Goal: Communication & Community: Share content

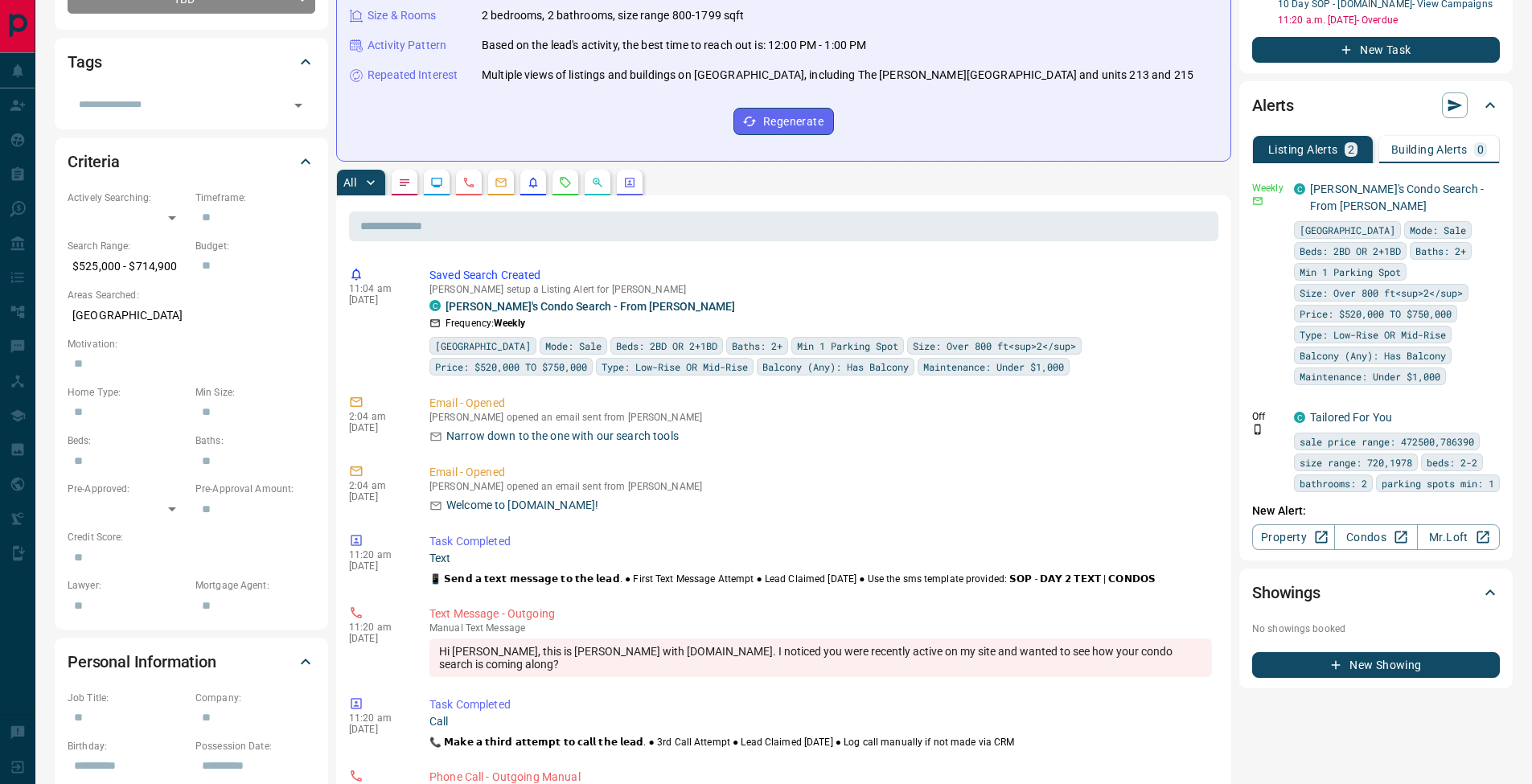
scroll to position [534, 0]
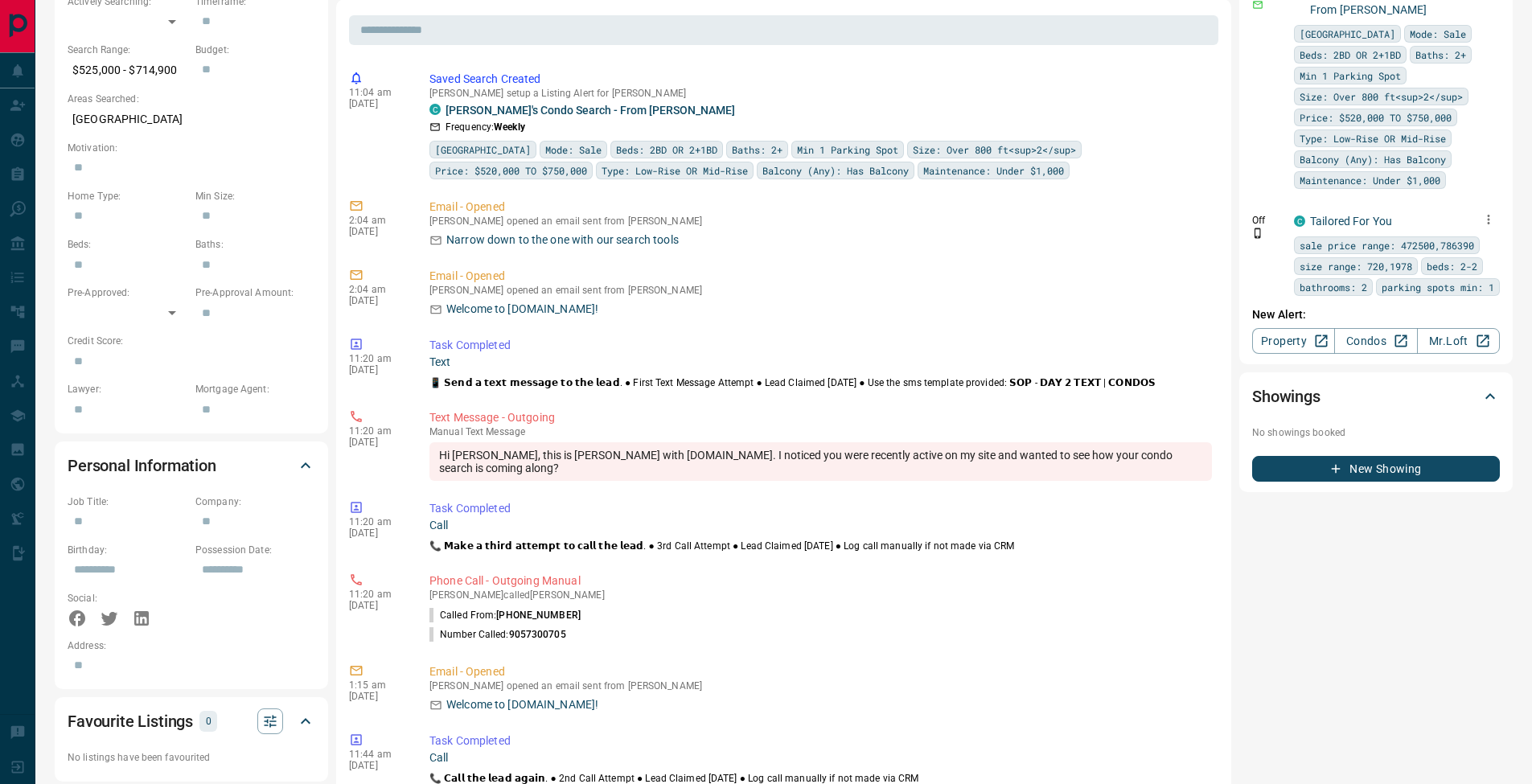
click at [1481, 221] on icon "button" at bounding box center [1489, 220] width 14 height 14
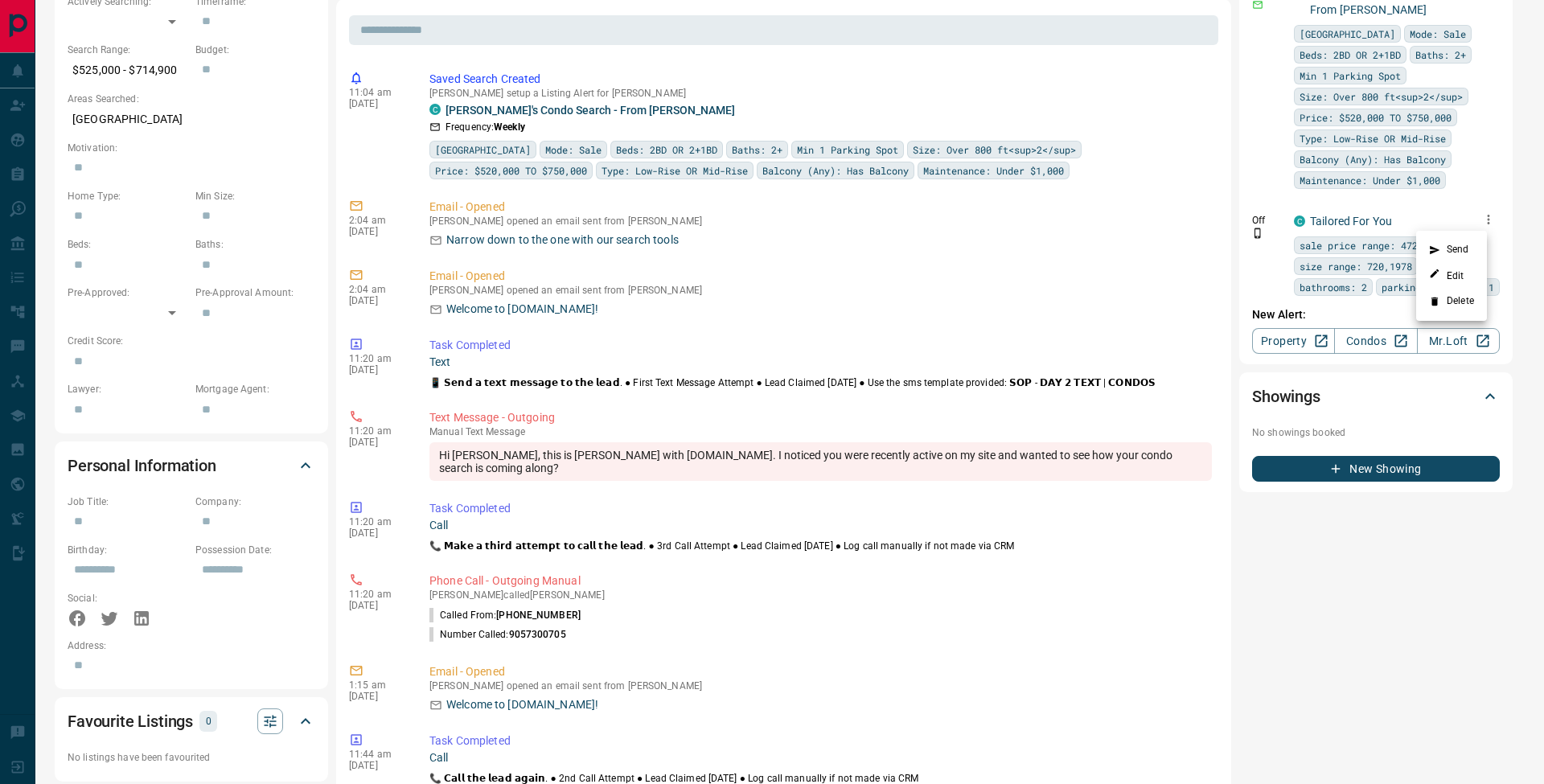
click at [1463, 305] on li "Delete" at bounding box center [1451, 302] width 71 height 26
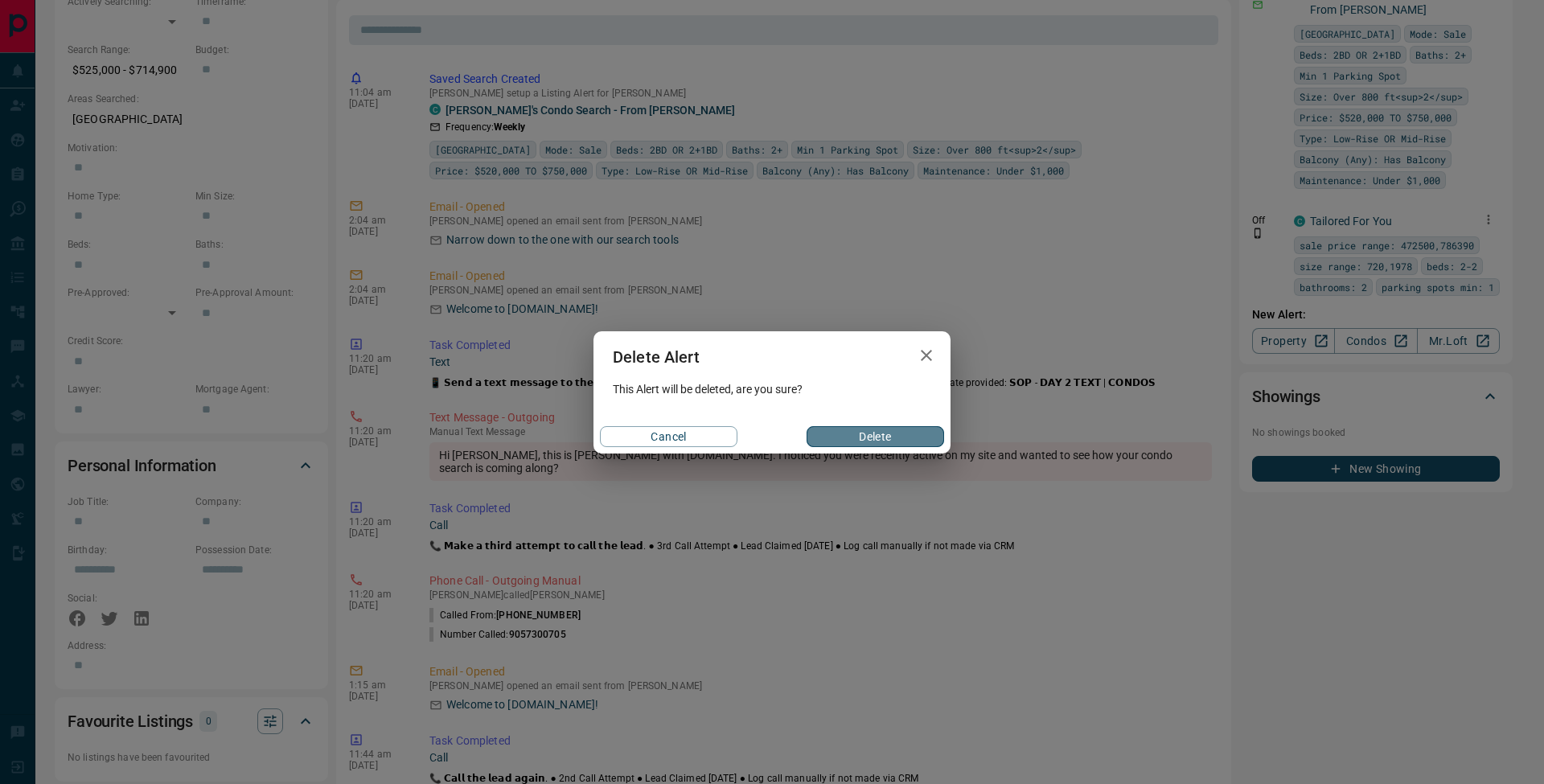
click at [930, 438] on button "Delete" at bounding box center [875, 437] width 138 height 21
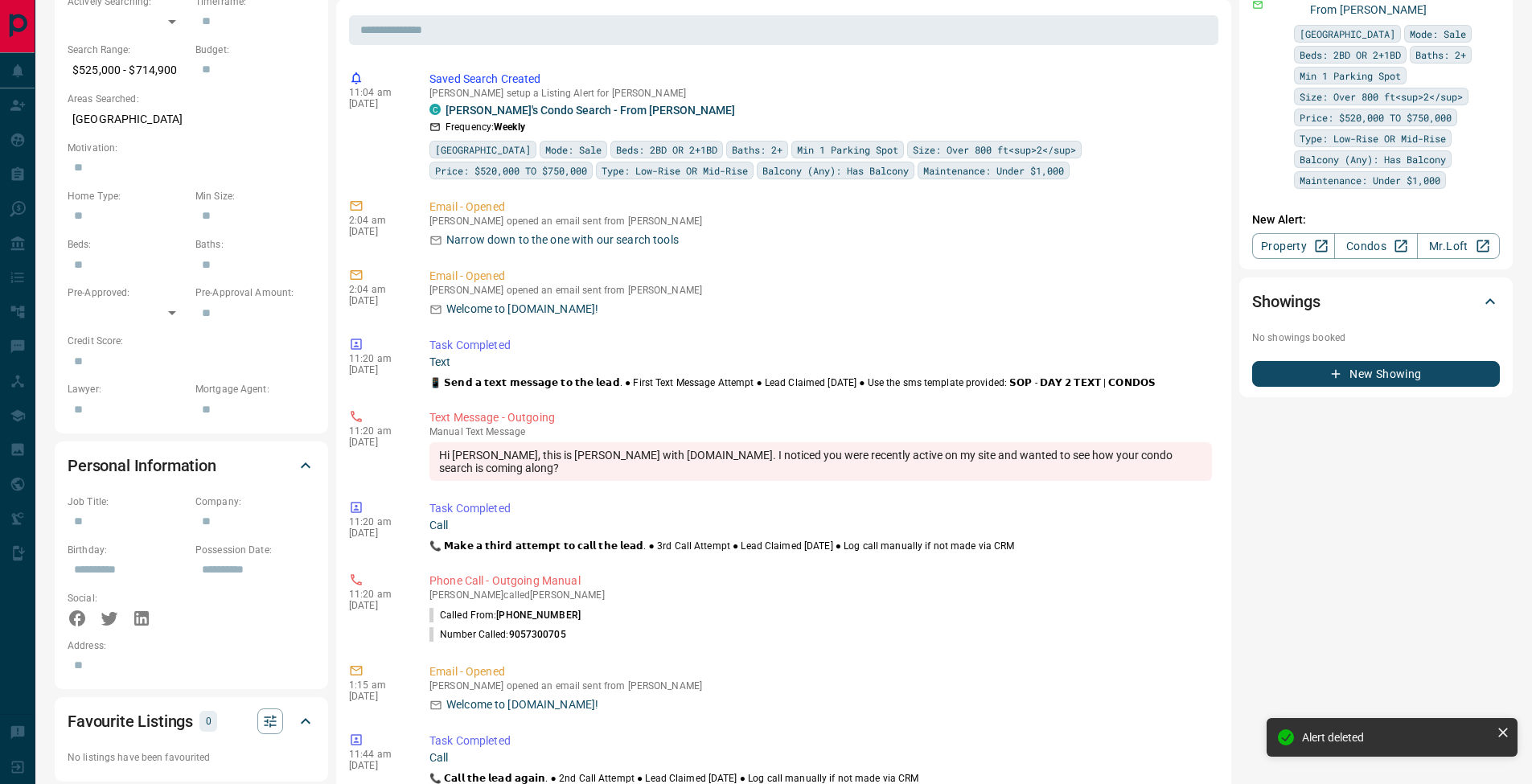
scroll to position [31, 0]
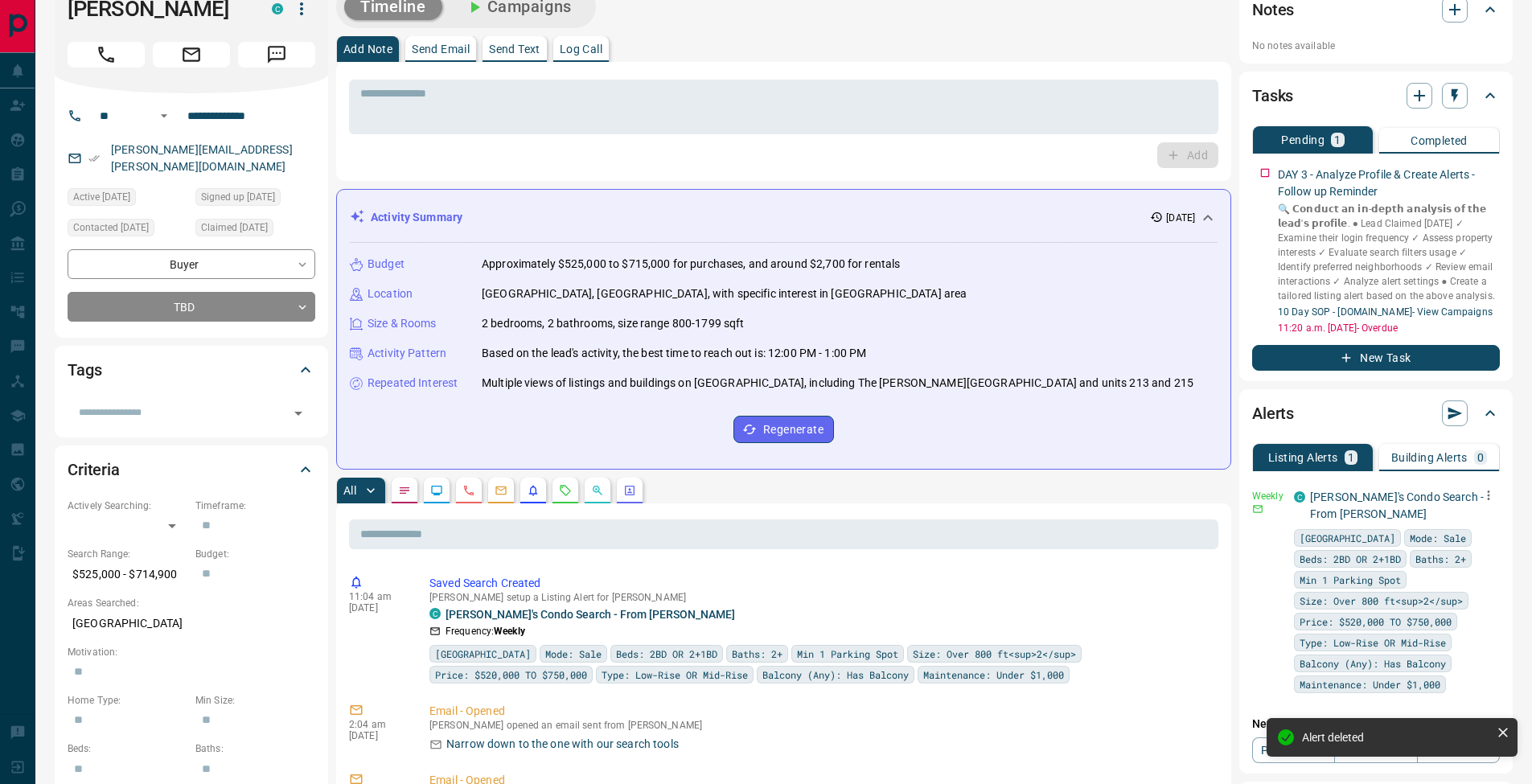
click at [1487, 497] on icon "button" at bounding box center [1489, 495] width 14 height 14
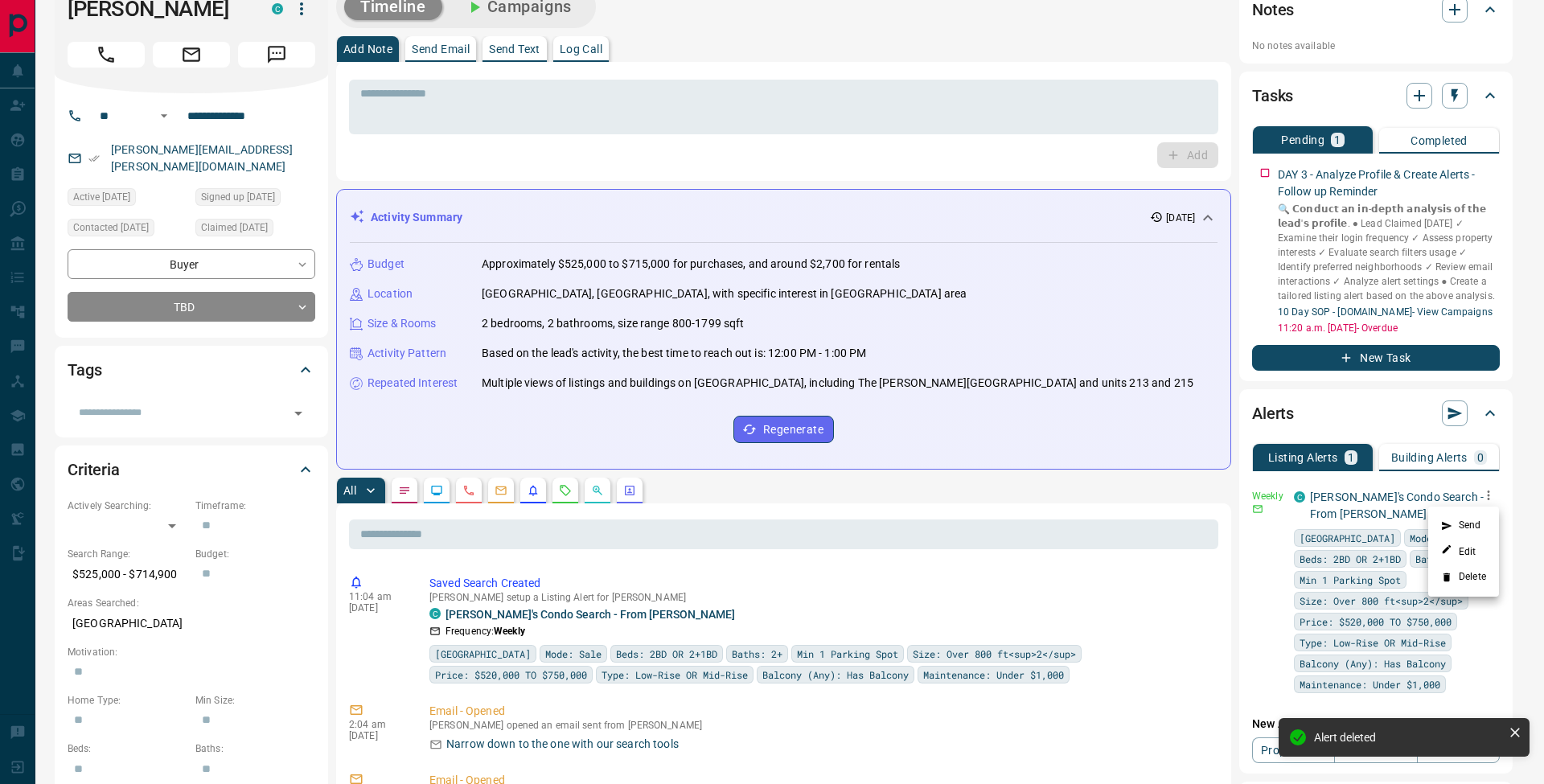
click at [1480, 517] on li "Send" at bounding box center [1463, 526] width 71 height 26
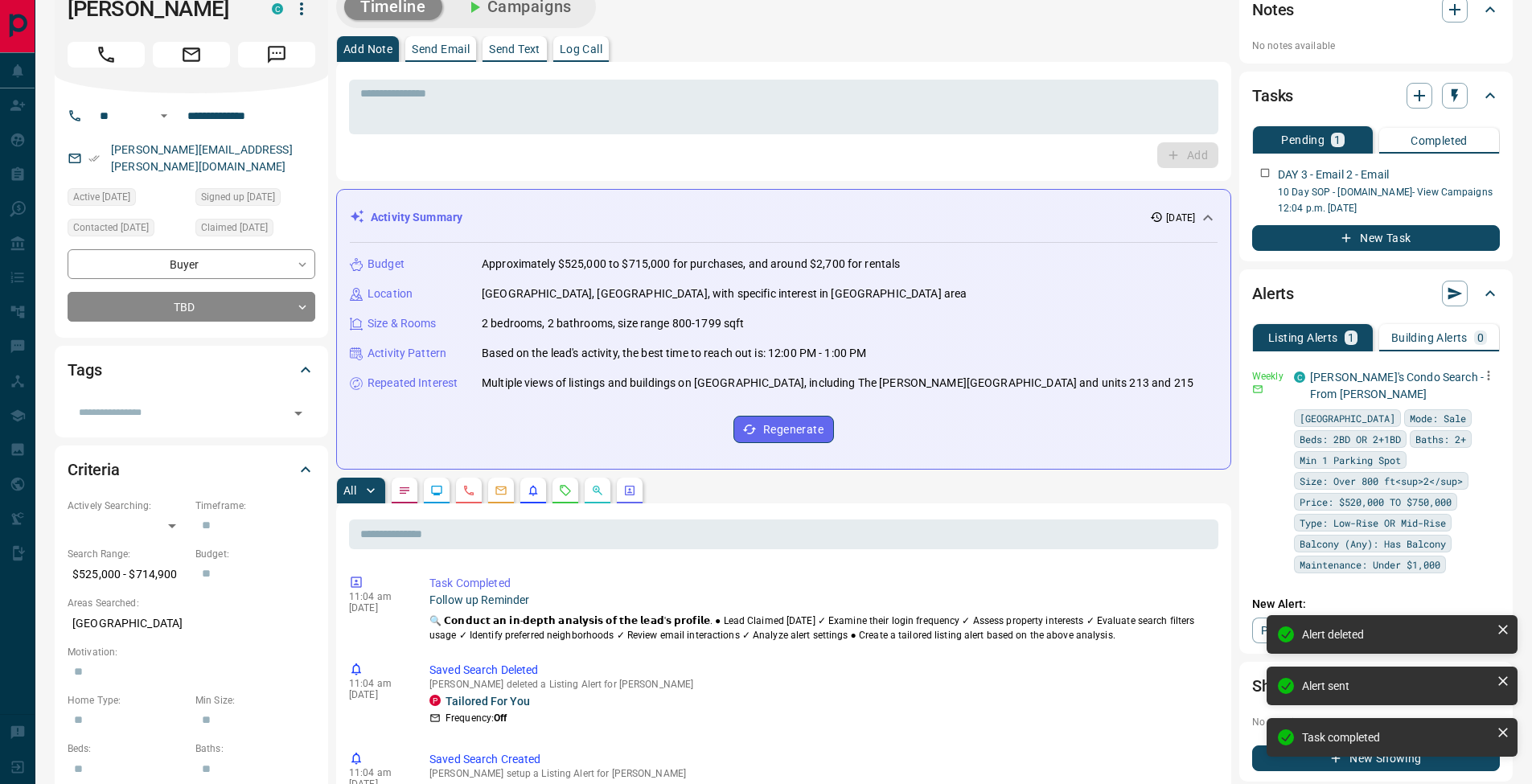
click at [465, 43] on p "Send Email" at bounding box center [441, 49] width 58 height 11
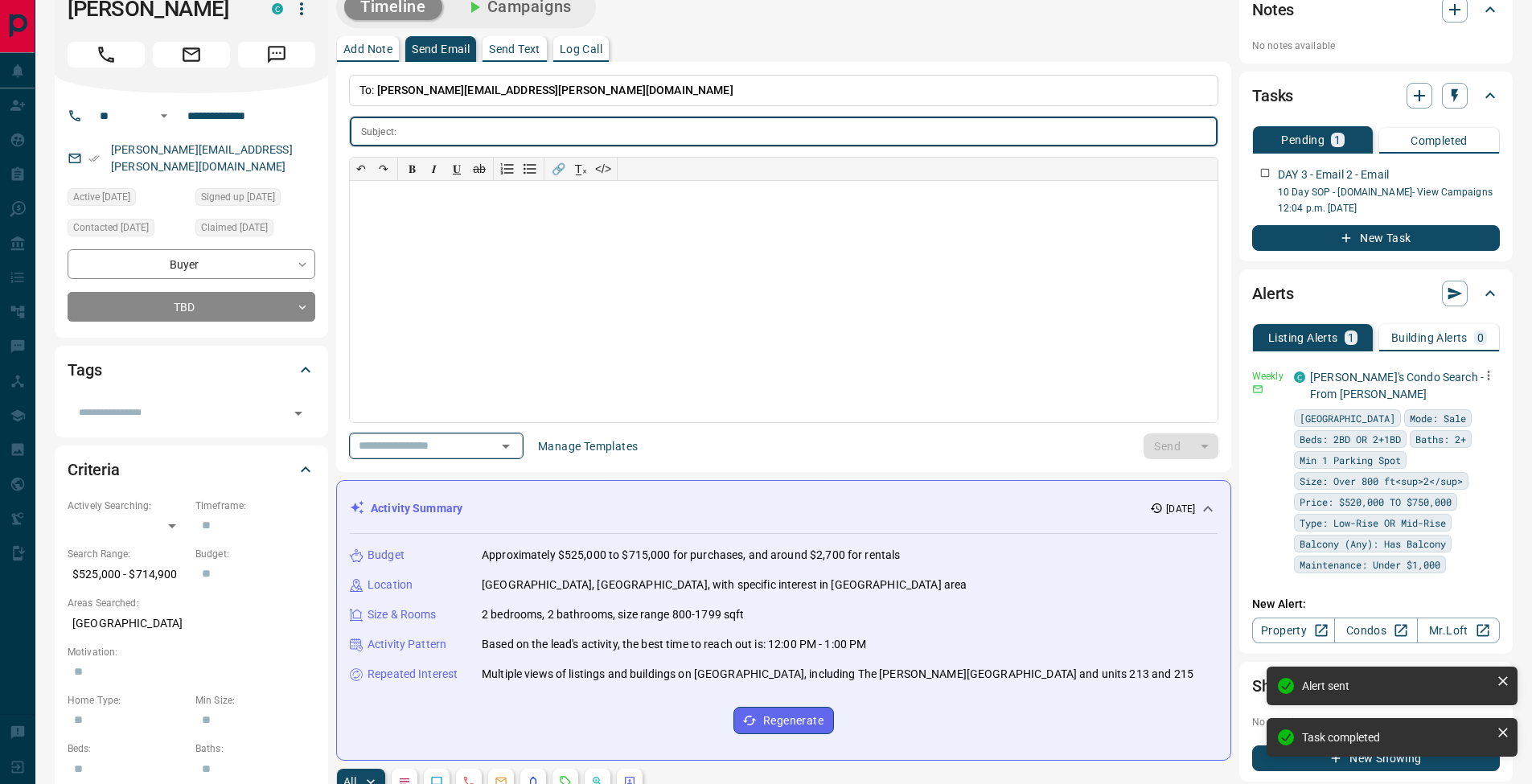
click at [510, 448] on icon "Open" at bounding box center [506, 447] width 8 height 4
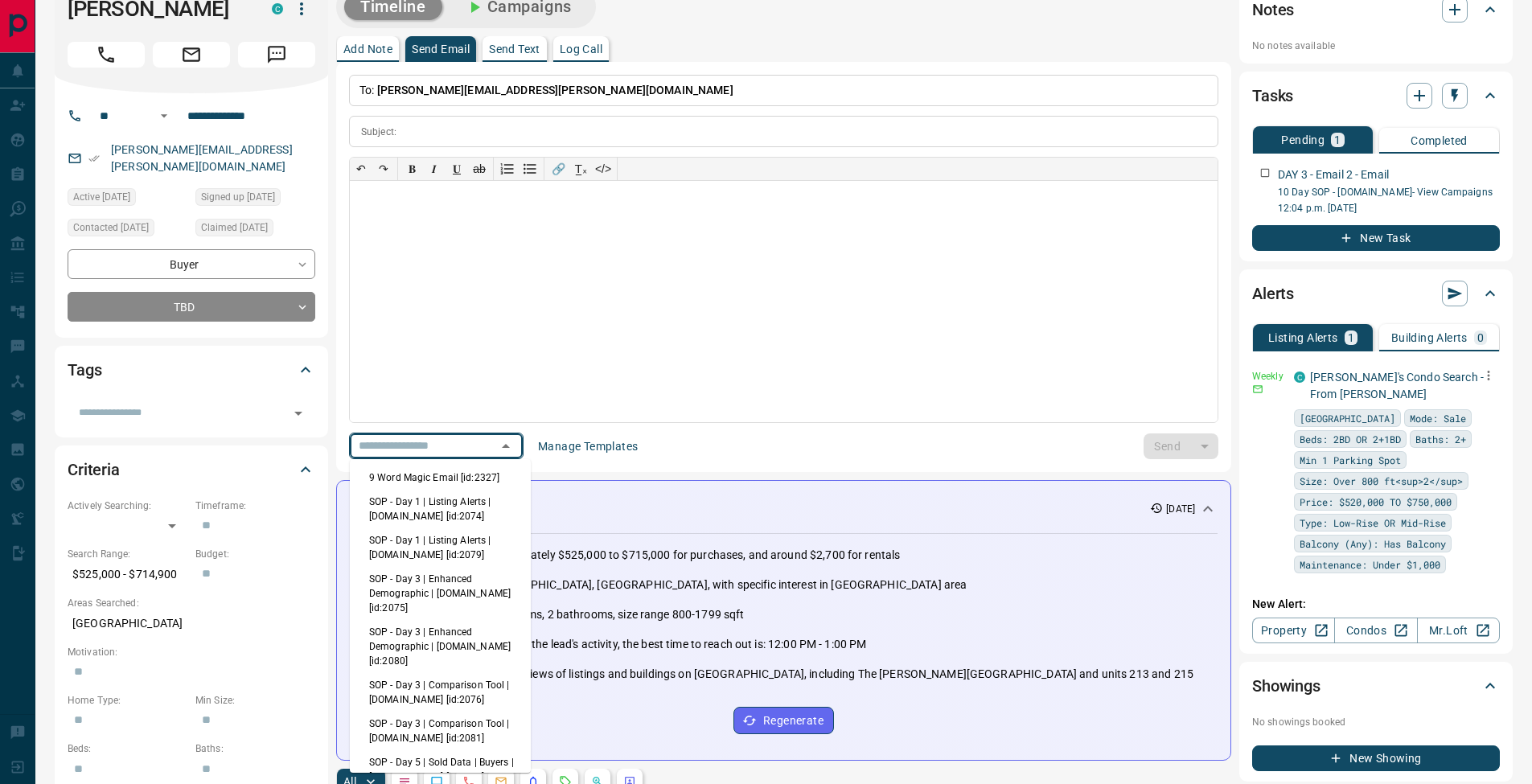
click at [462, 684] on li "SOP - Day 3 | Comparison Tool | [DOMAIN_NAME] [id:2076]" at bounding box center [440, 692] width 181 height 39
type input "**********"
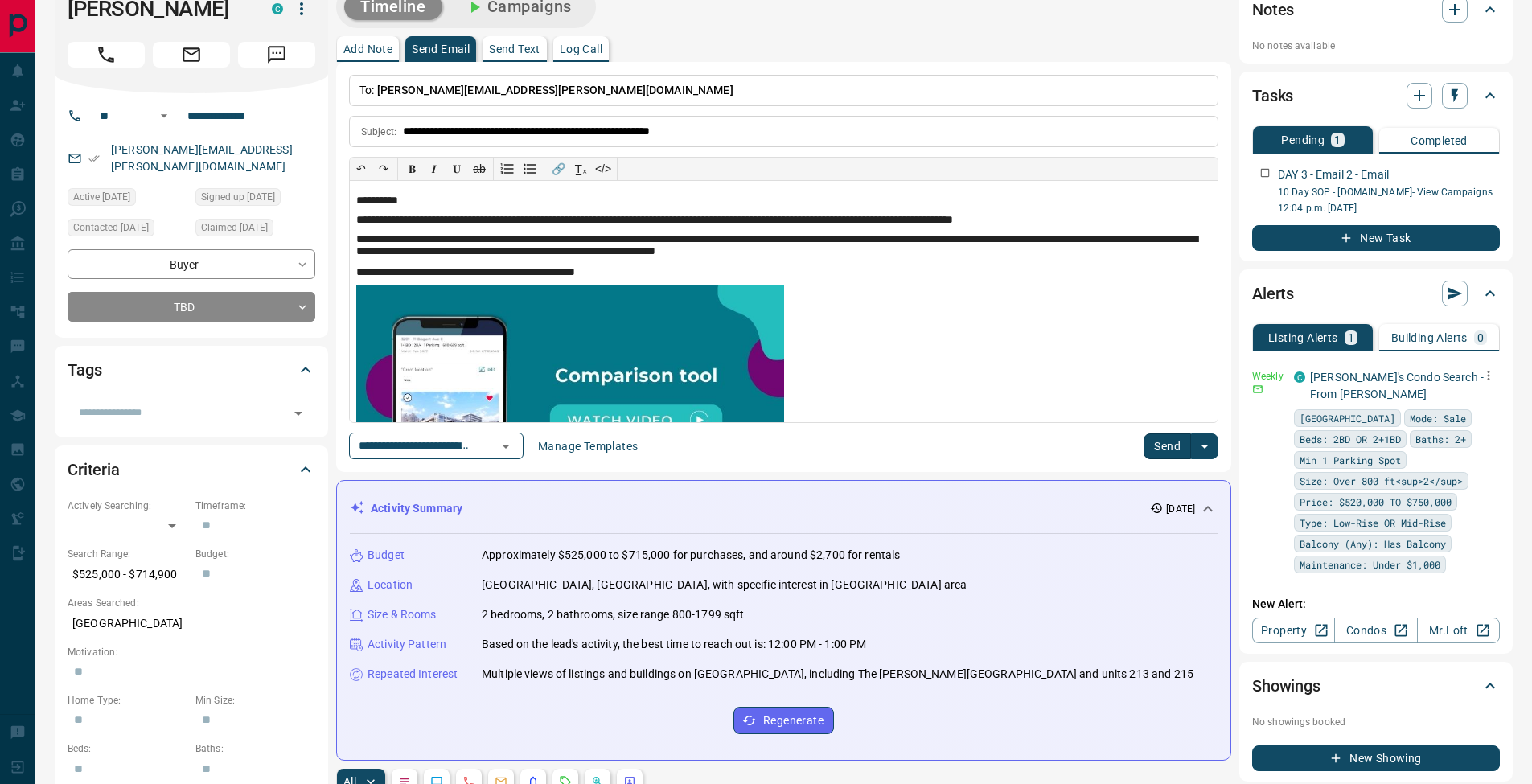
click at [1168, 445] on button "Send" at bounding box center [1167, 447] width 47 height 26
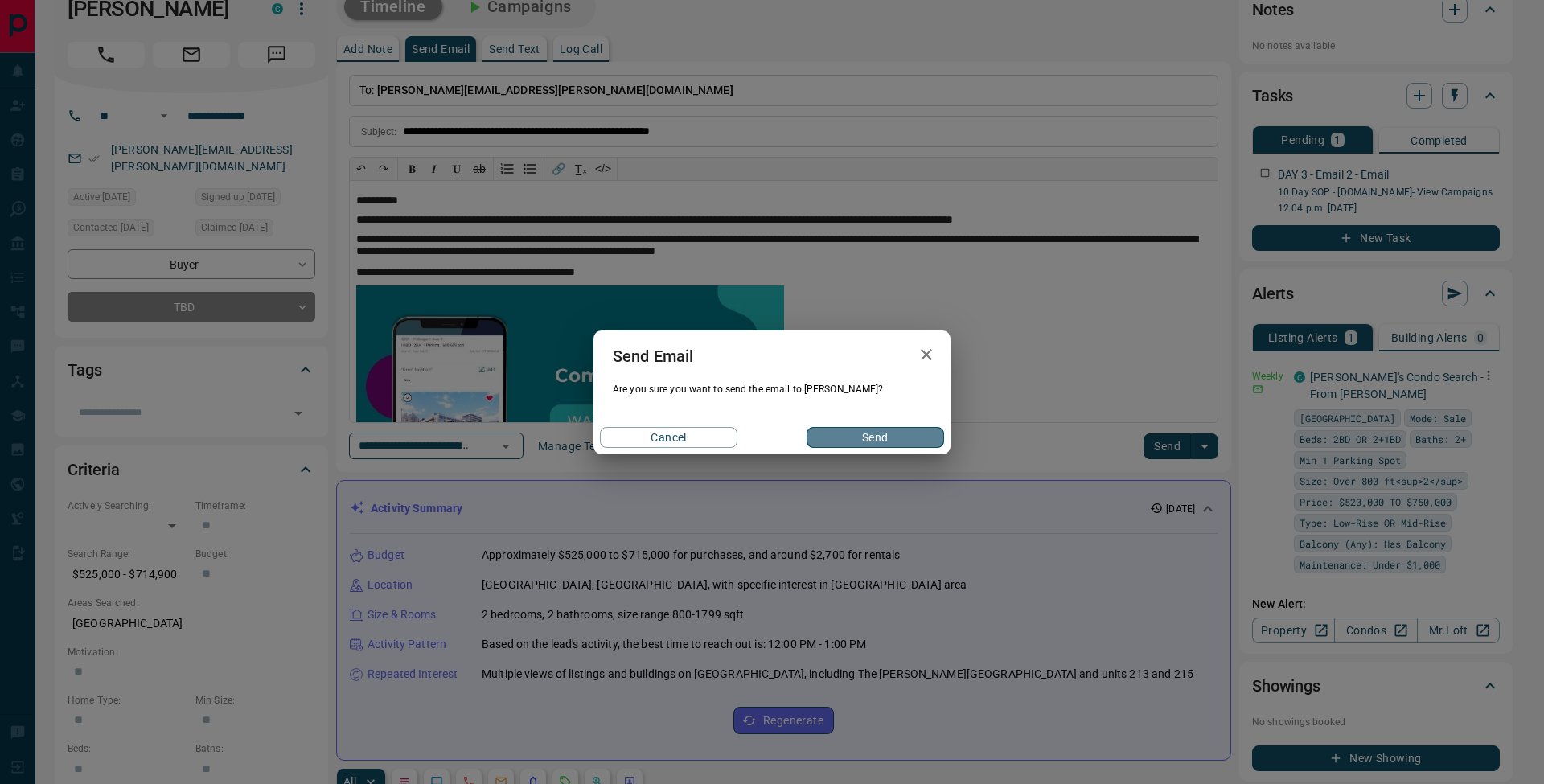
click at [855, 437] on button "Send" at bounding box center [875, 438] width 138 height 21
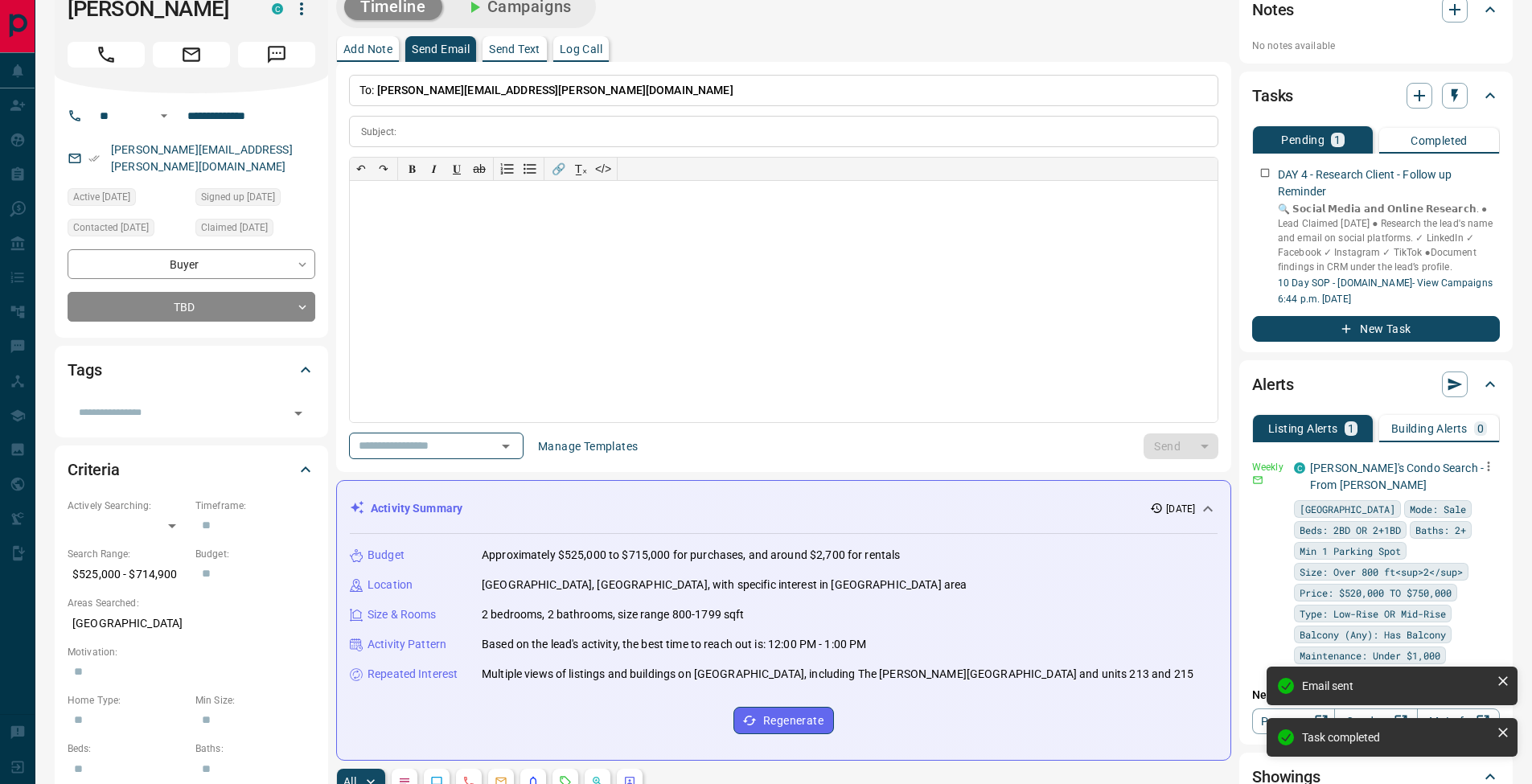
scroll to position [0, 0]
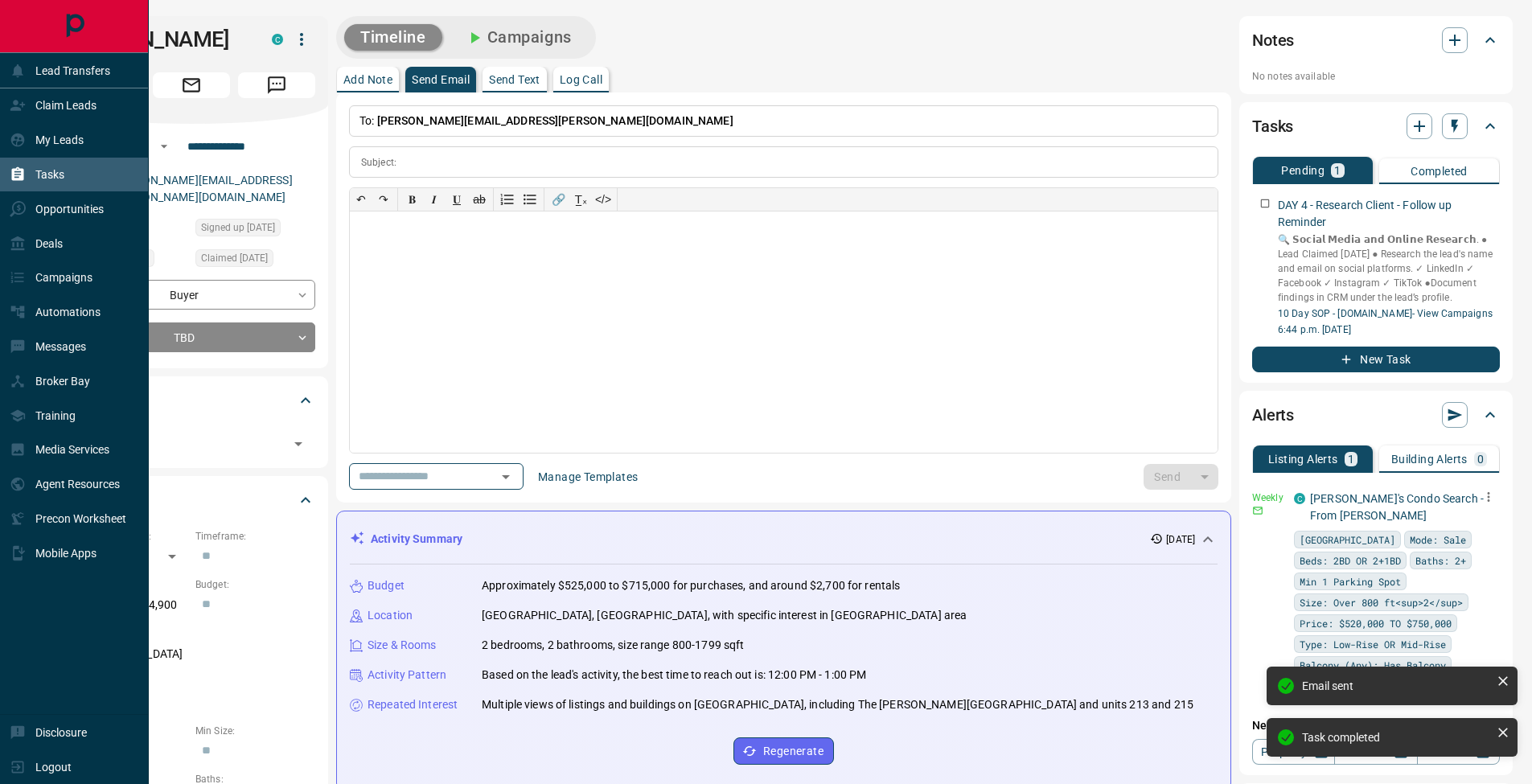
click at [39, 175] on p "Tasks" at bounding box center [50, 175] width 29 height 13
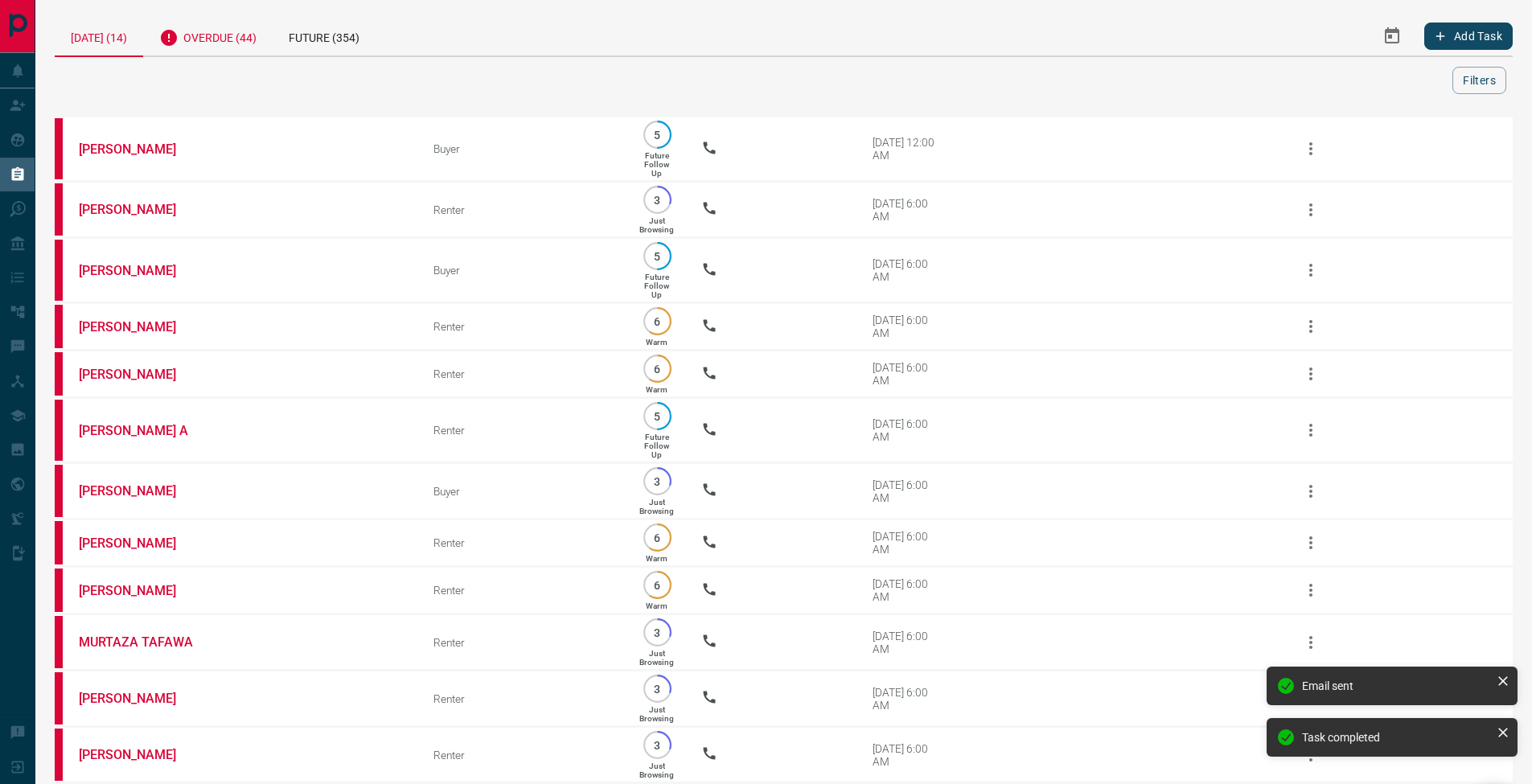
click at [268, 38] on div "Overdue (44)" at bounding box center [208, 35] width 130 height 39
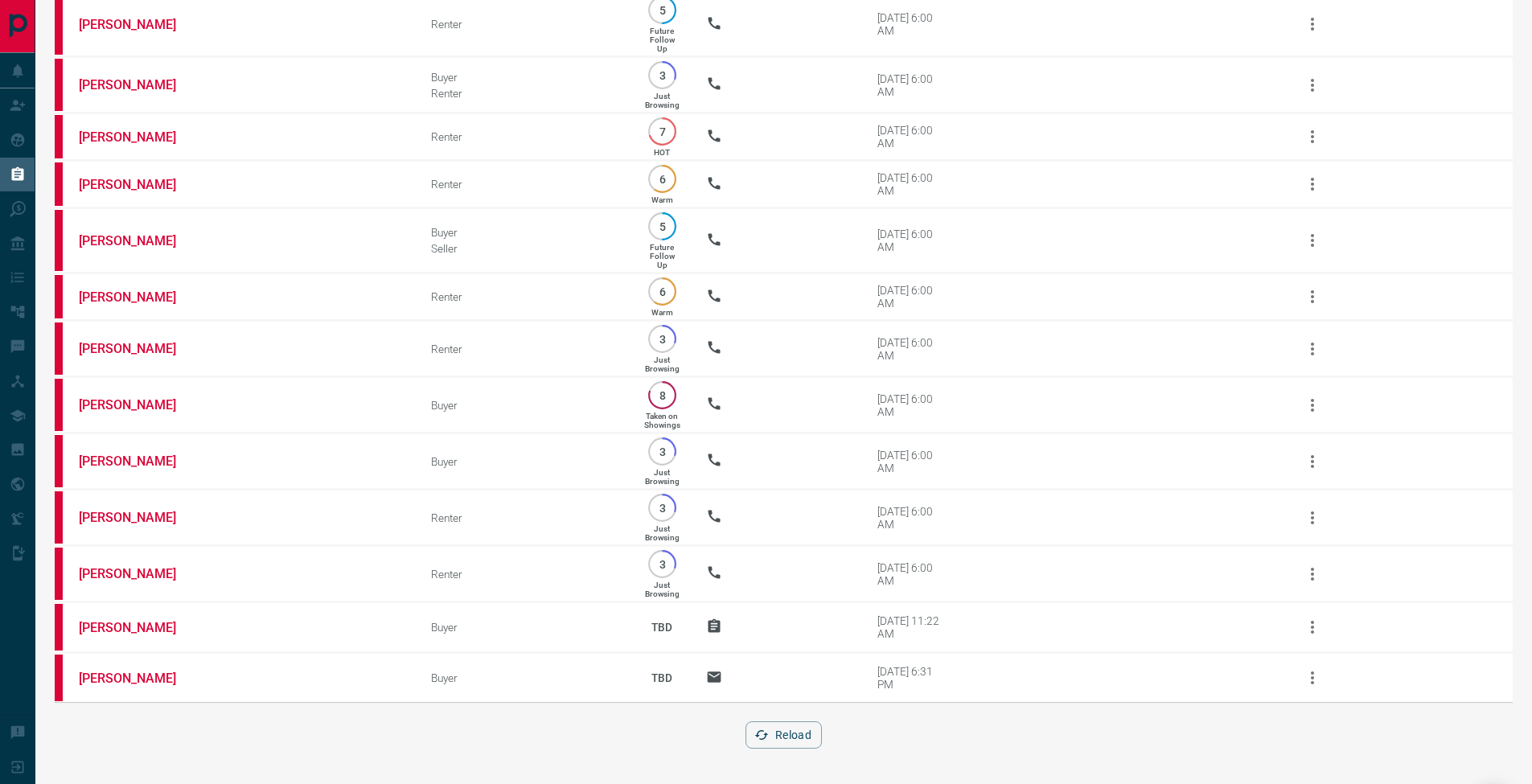
scroll to position [2081, 0]
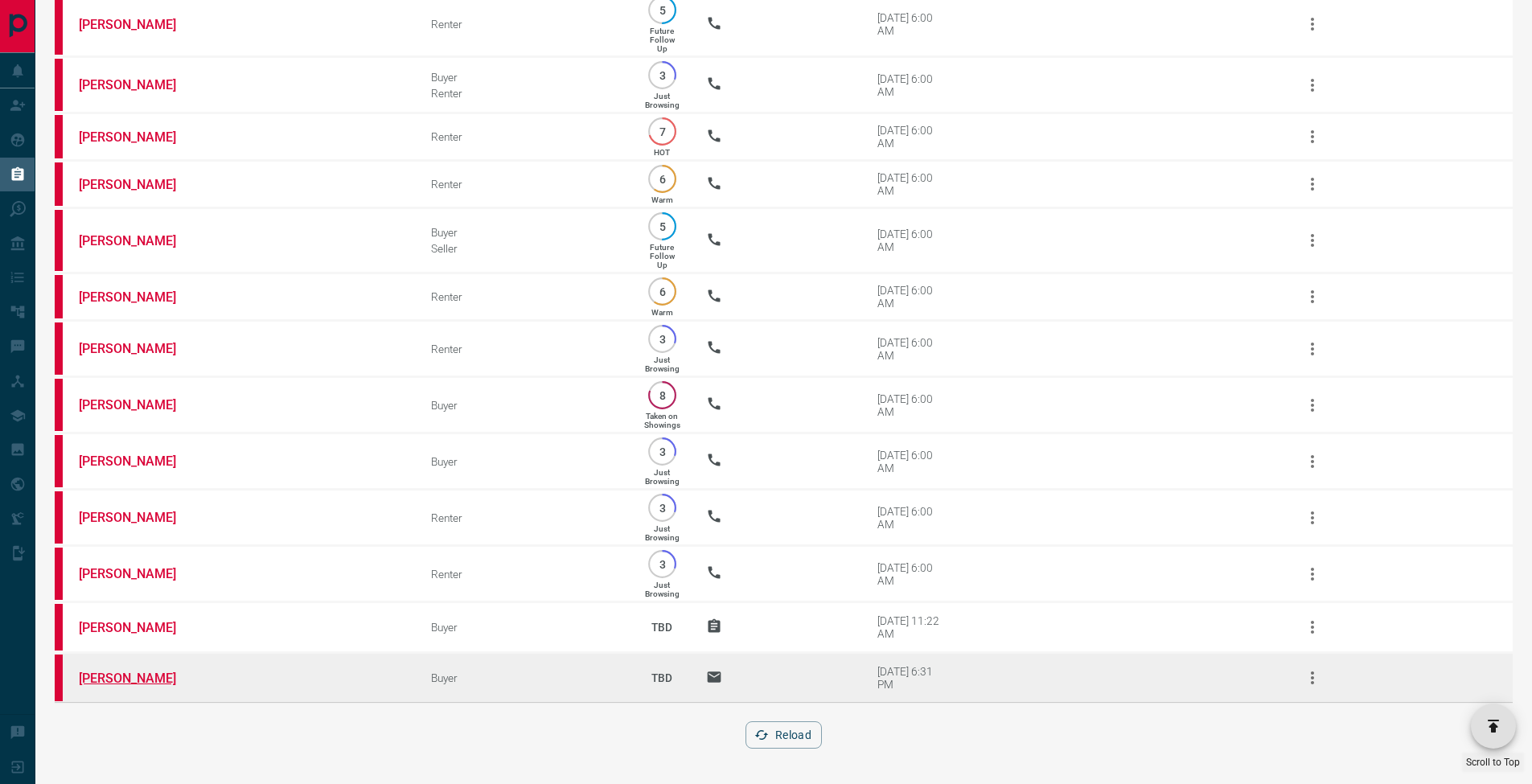
click at [155, 675] on link "[PERSON_NAME]" at bounding box center [139, 678] width 121 height 15
